Goal: Task Accomplishment & Management: Manage account settings

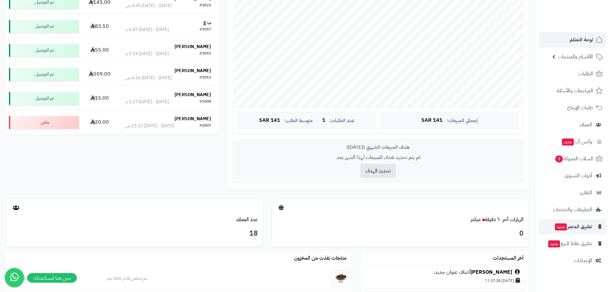
scroll to position [192, 0]
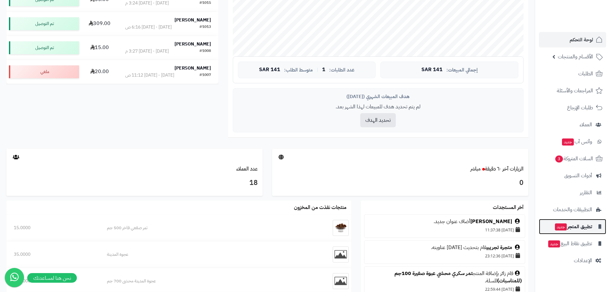
click at [579, 228] on span "تطبيق المتجر جديد" at bounding box center [573, 226] width 38 height 9
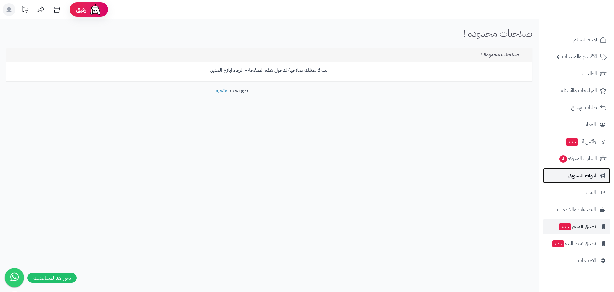
click at [573, 172] on span "أدوات التسويق" at bounding box center [583, 175] width 28 height 9
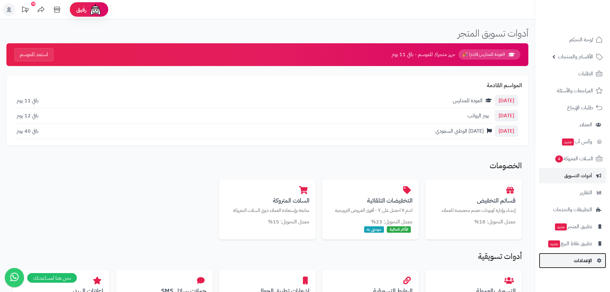
click at [586, 264] on span "الإعدادات" at bounding box center [583, 260] width 18 height 9
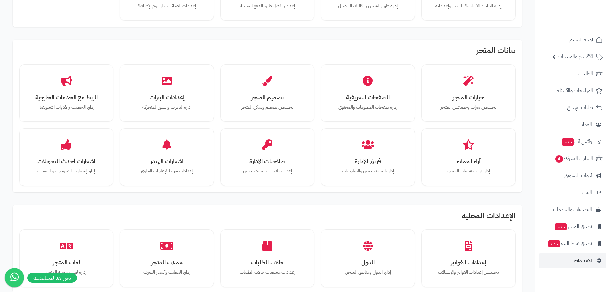
scroll to position [96, 0]
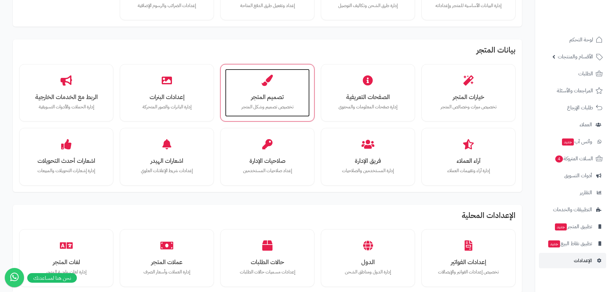
click at [252, 93] on h3 "تصميم المتجر" at bounding box center [267, 96] width 72 height 7
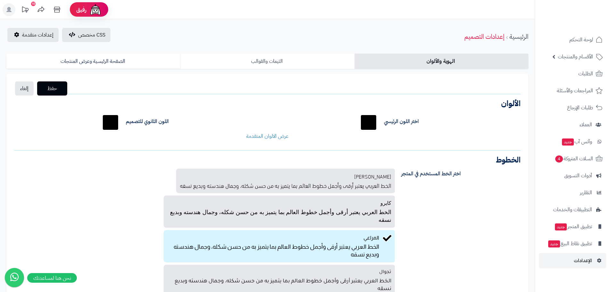
click at [282, 61] on link "الثيمات والقوالب" at bounding box center [267, 60] width 174 height 15
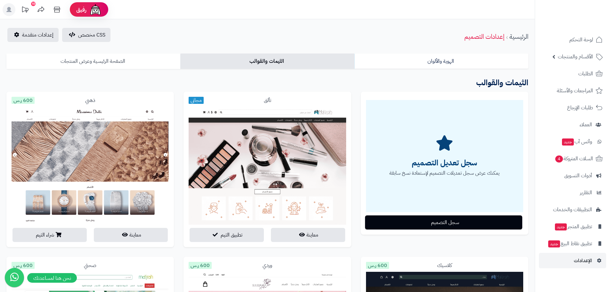
click at [83, 62] on link "الصفحة الرئيسية وعرض المنتجات" at bounding box center [93, 60] width 174 height 15
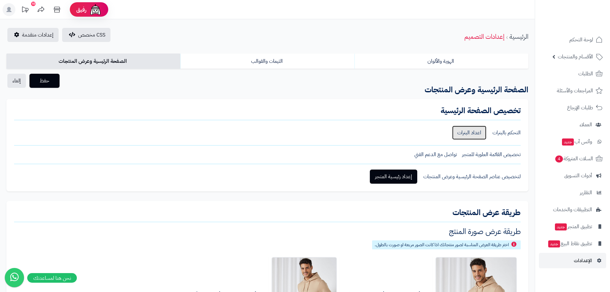
click at [467, 132] on link "اعداد البنرات" at bounding box center [469, 132] width 34 height 14
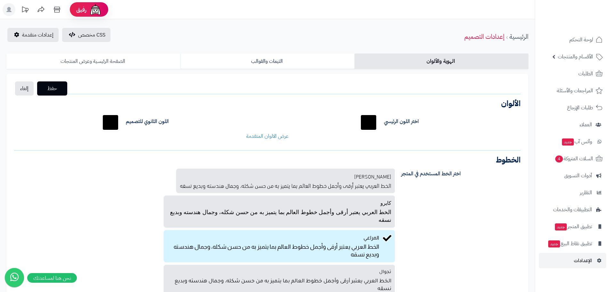
click at [88, 61] on link "الصفحة الرئيسية وعرض المنتجات" at bounding box center [93, 60] width 174 height 15
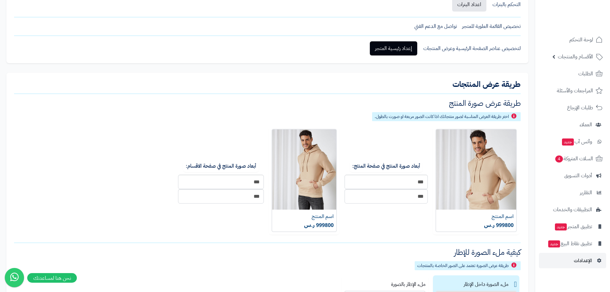
scroll to position [96, 0]
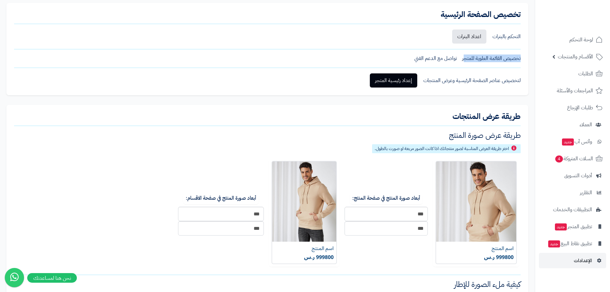
drag, startPoint x: 465, startPoint y: 61, endPoint x: 432, endPoint y: 63, distance: 32.7
click at [432, 63] on div "تخصيص الصفحة الرئيسية التحكم بالبنرات اعداد البنرات تخصيص القائمة العلوية للمتج…" at bounding box center [267, 49] width 522 height 92
click at [410, 79] on link "إعداد رئيسية المتجر" at bounding box center [393, 80] width 47 height 14
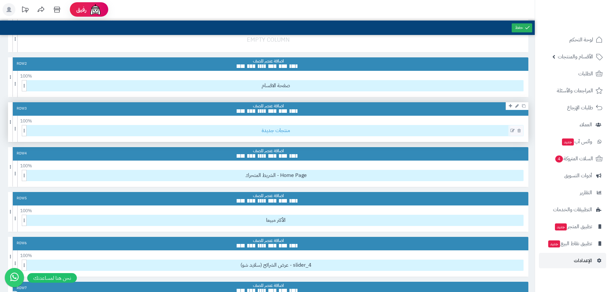
scroll to position [128, 0]
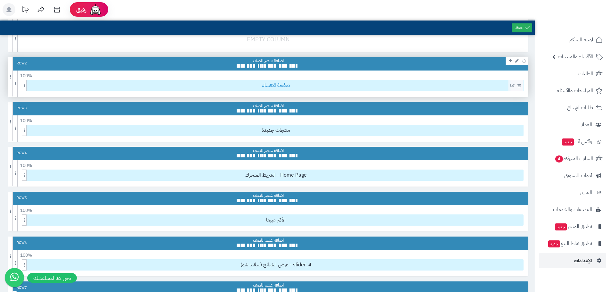
click at [275, 85] on span "صفحة الاقسام" at bounding box center [275, 85] width 494 height 11
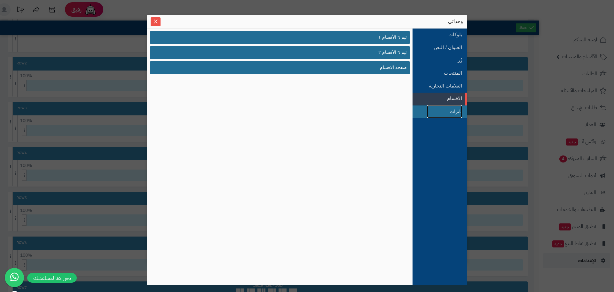
click at [449, 112] on link "بانرات" at bounding box center [444, 111] width 35 height 13
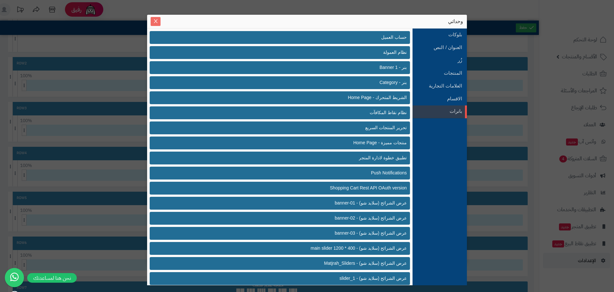
click at [159, 23] on span "Close" at bounding box center [156, 21] width 10 height 5
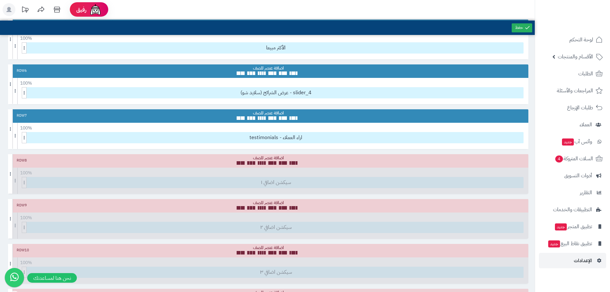
scroll to position [320, 0]
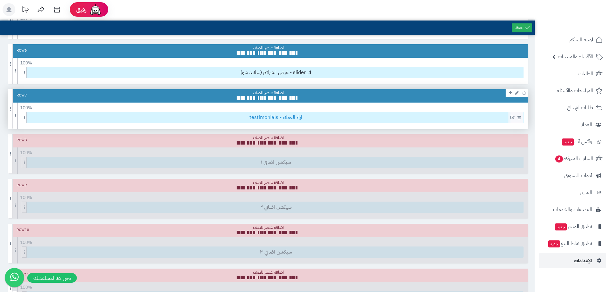
click at [270, 113] on span "testimonials - اراء العملاء" at bounding box center [275, 117] width 494 height 11
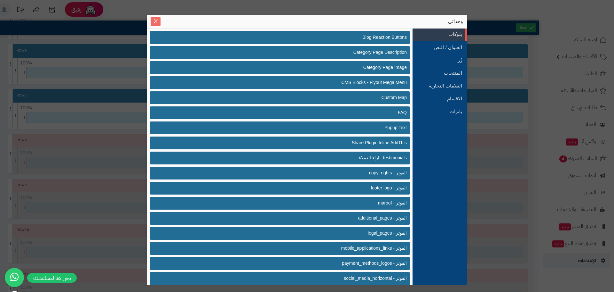
click at [157, 22] on icon "Close" at bounding box center [156, 21] width 4 height 4
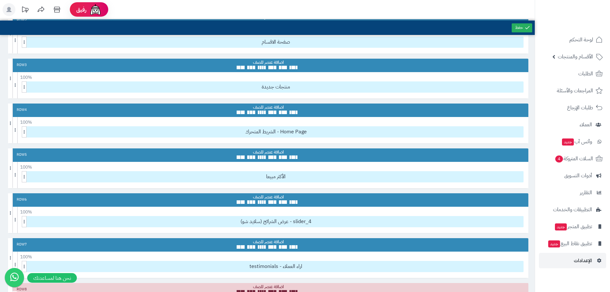
scroll to position [160, 0]
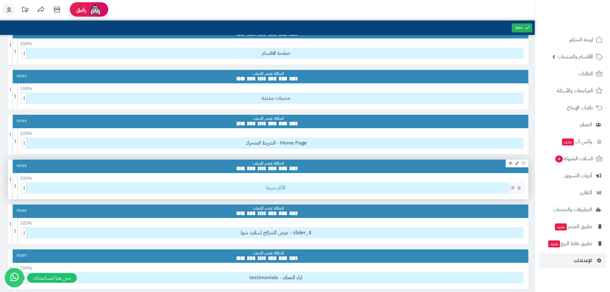
click at [274, 190] on span "الأكثر مبيعا" at bounding box center [275, 187] width 494 height 11
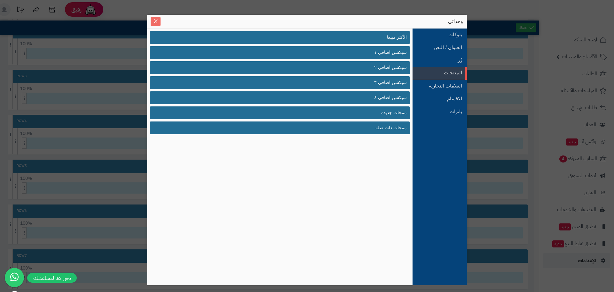
click at [157, 24] on button "Close" at bounding box center [156, 21] width 10 height 9
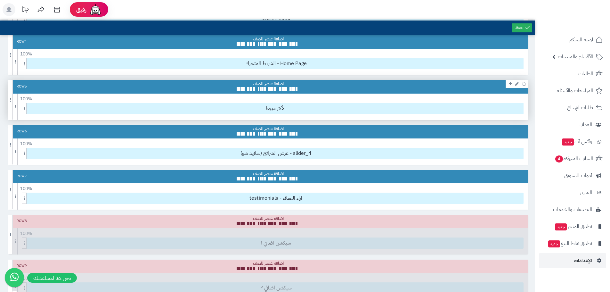
scroll to position [256, 0]
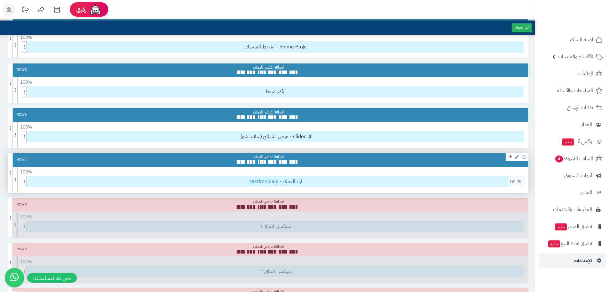
click at [277, 181] on span "testimonials - اراء العملاء" at bounding box center [275, 181] width 494 height 11
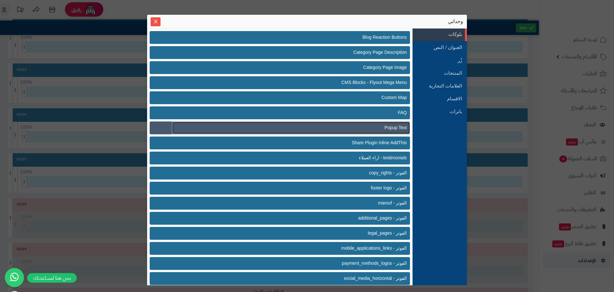
click at [371, 123] on link "Popup Text" at bounding box center [291, 128] width 238 height 12
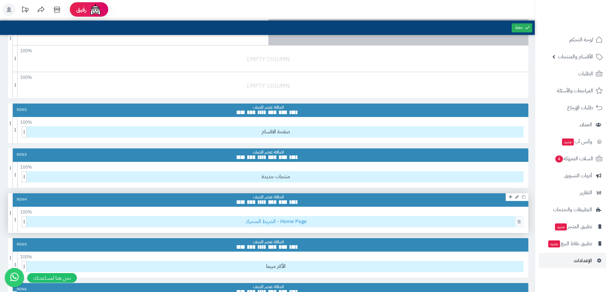
scroll to position [0, 0]
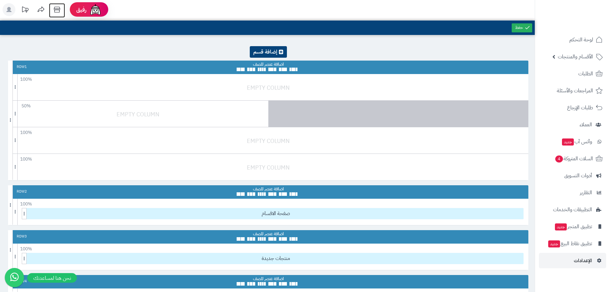
click at [57, 13] on icon at bounding box center [57, 9] width 13 height 13
